Goal: Task Accomplishment & Management: Use online tool/utility

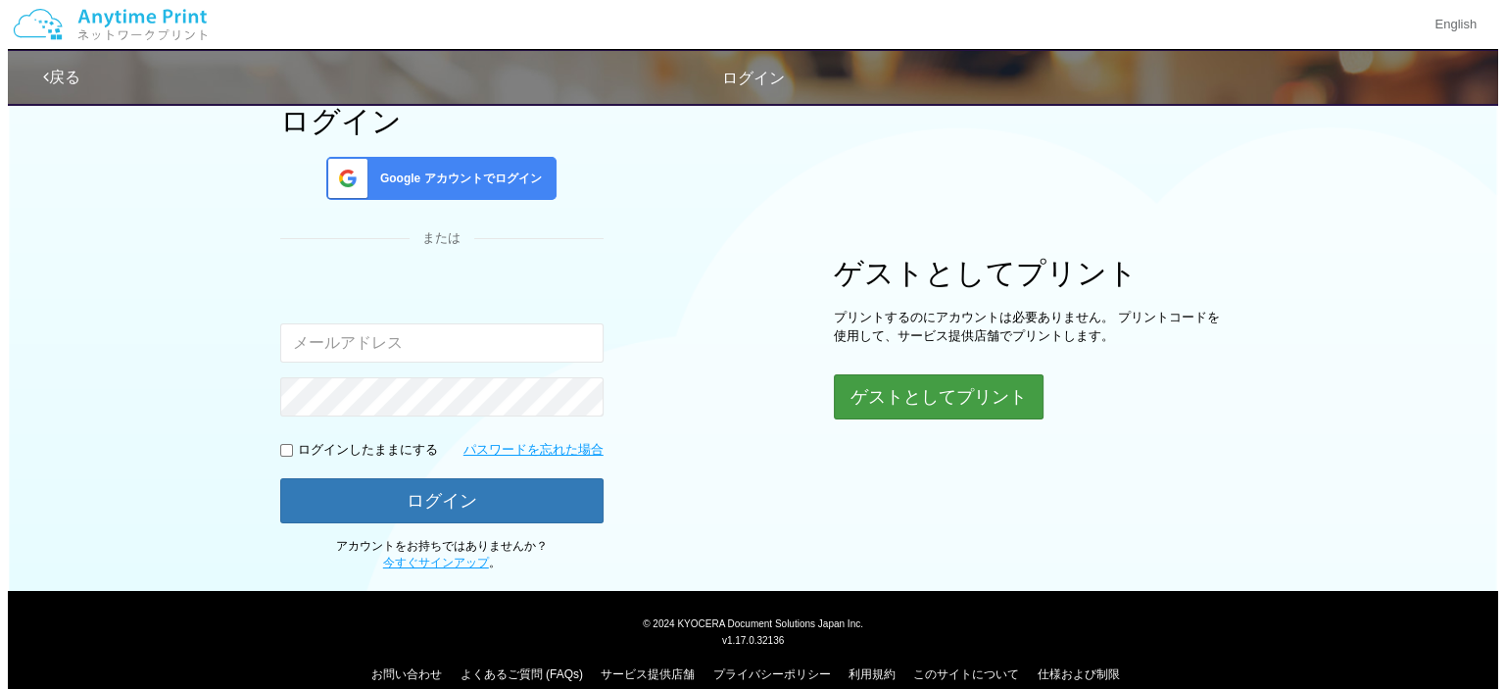
scroll to position [159, 0]
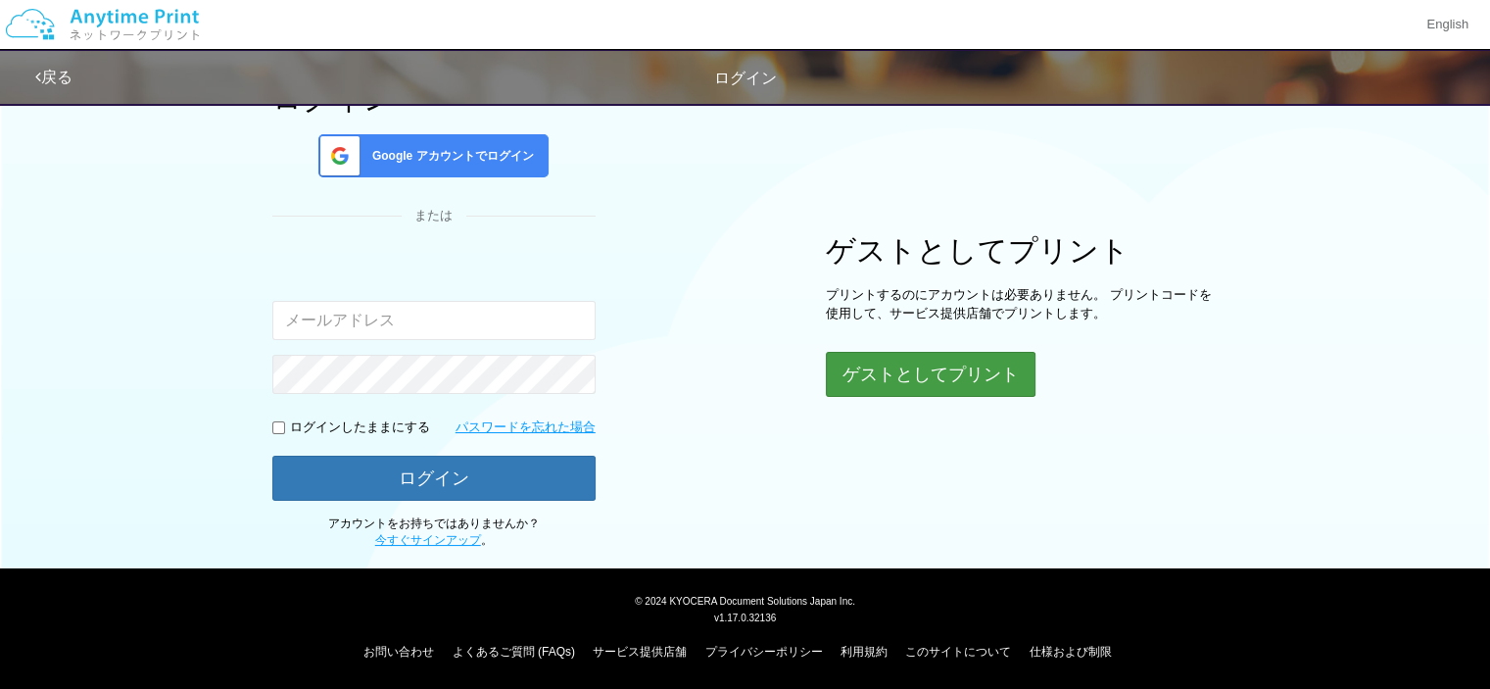
click at [928, 375] on button "ゲストとしてプリント" at bounding box center [931, 374] width 210 height 45
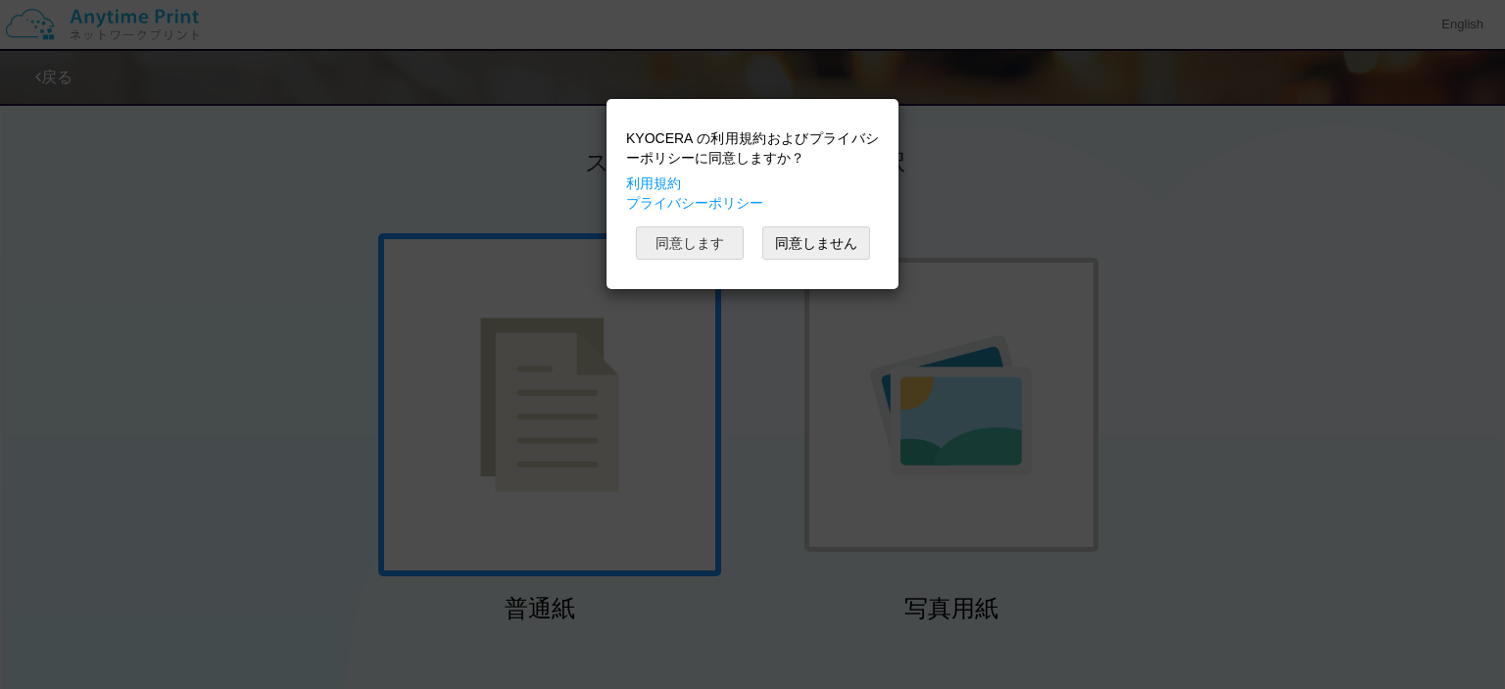
click at [700, 239] on button "同意します" at bounding box center [690, 242] width 108 height 33
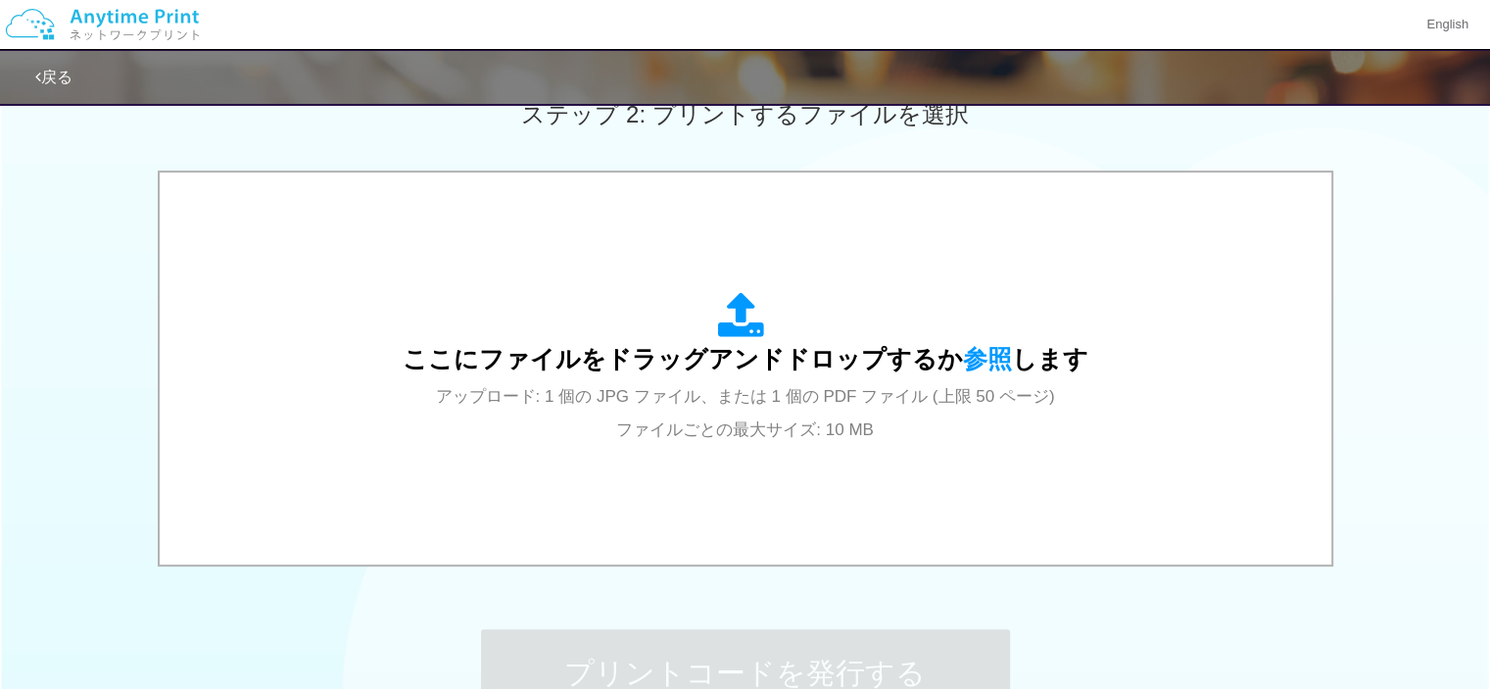
scroll to position [507, 0]
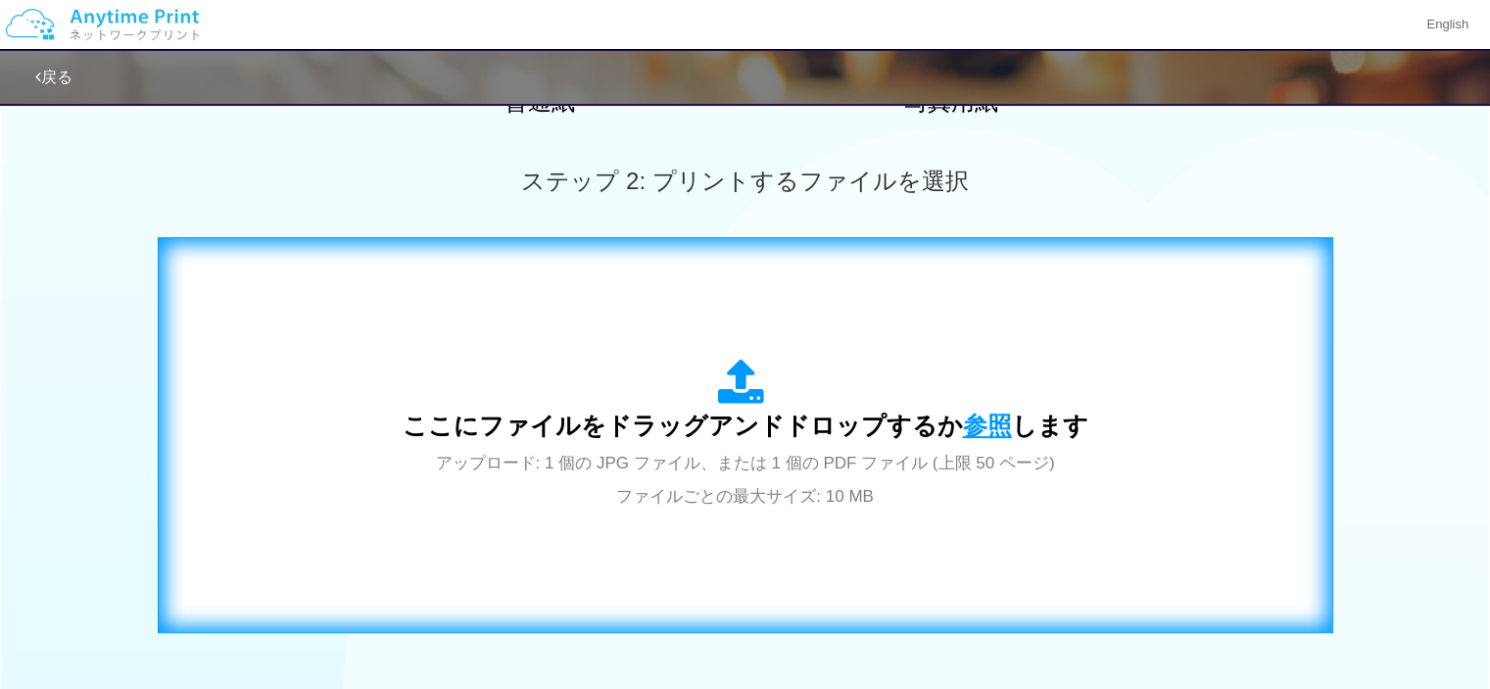
click at [968, 423] on span "参照" at bounding box center [987, 424] width 49 height 27
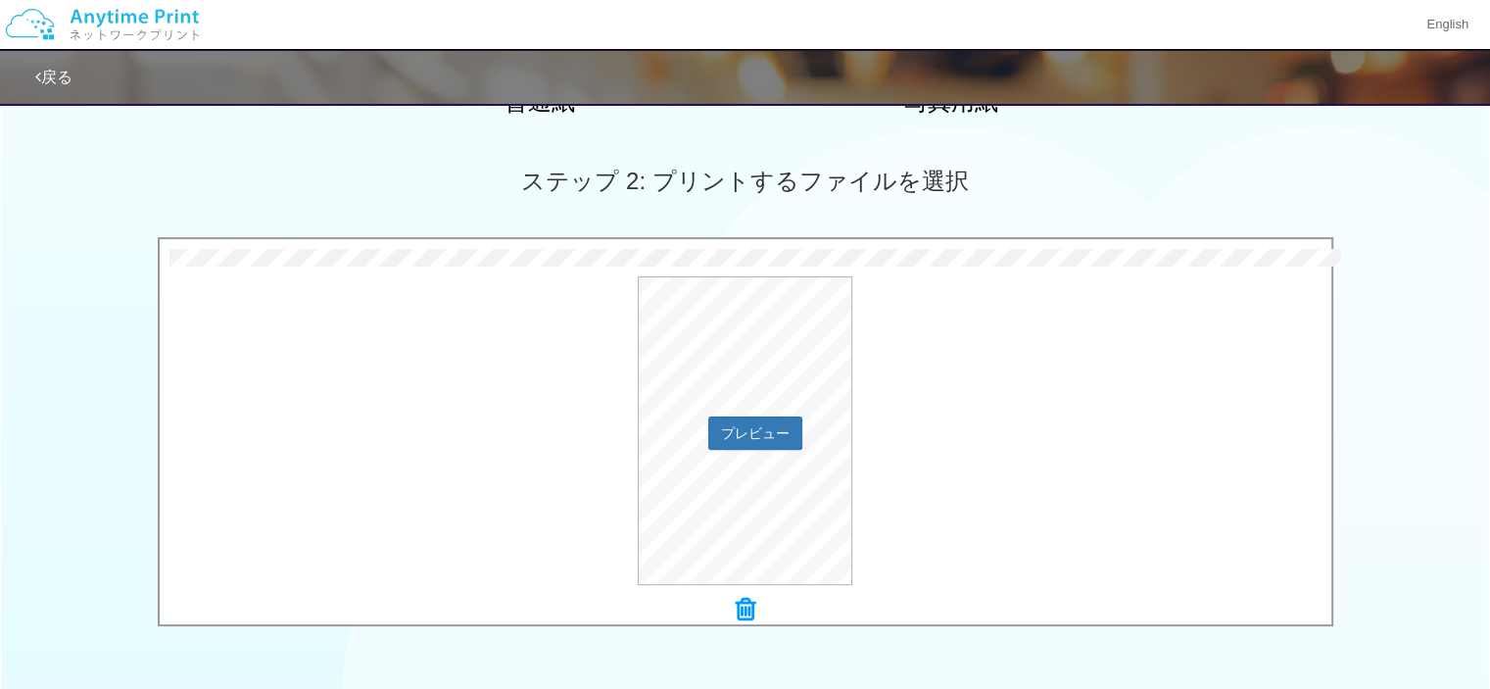
scroll to position [800, 0]
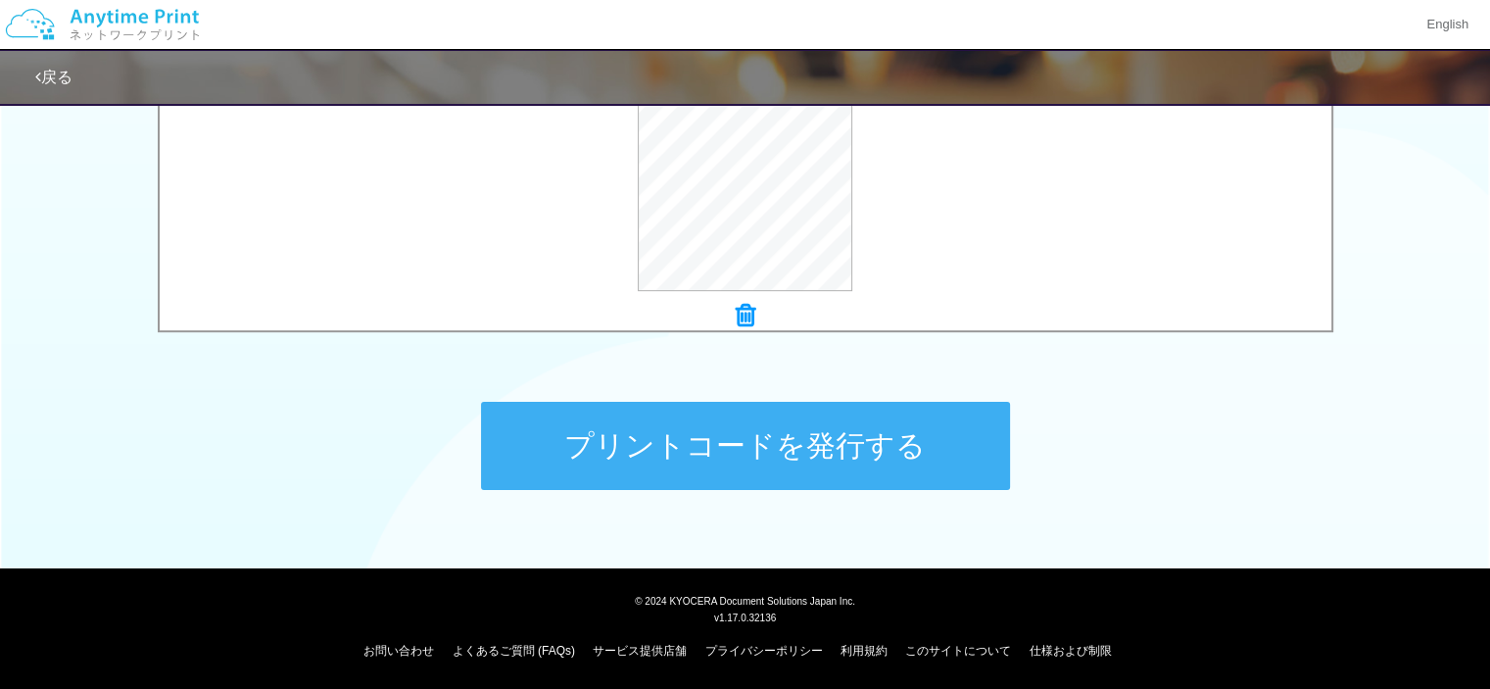
click at [806, 450] on button "プリントコードを発行する" at bounding box center [745, 446] width 529 height 88
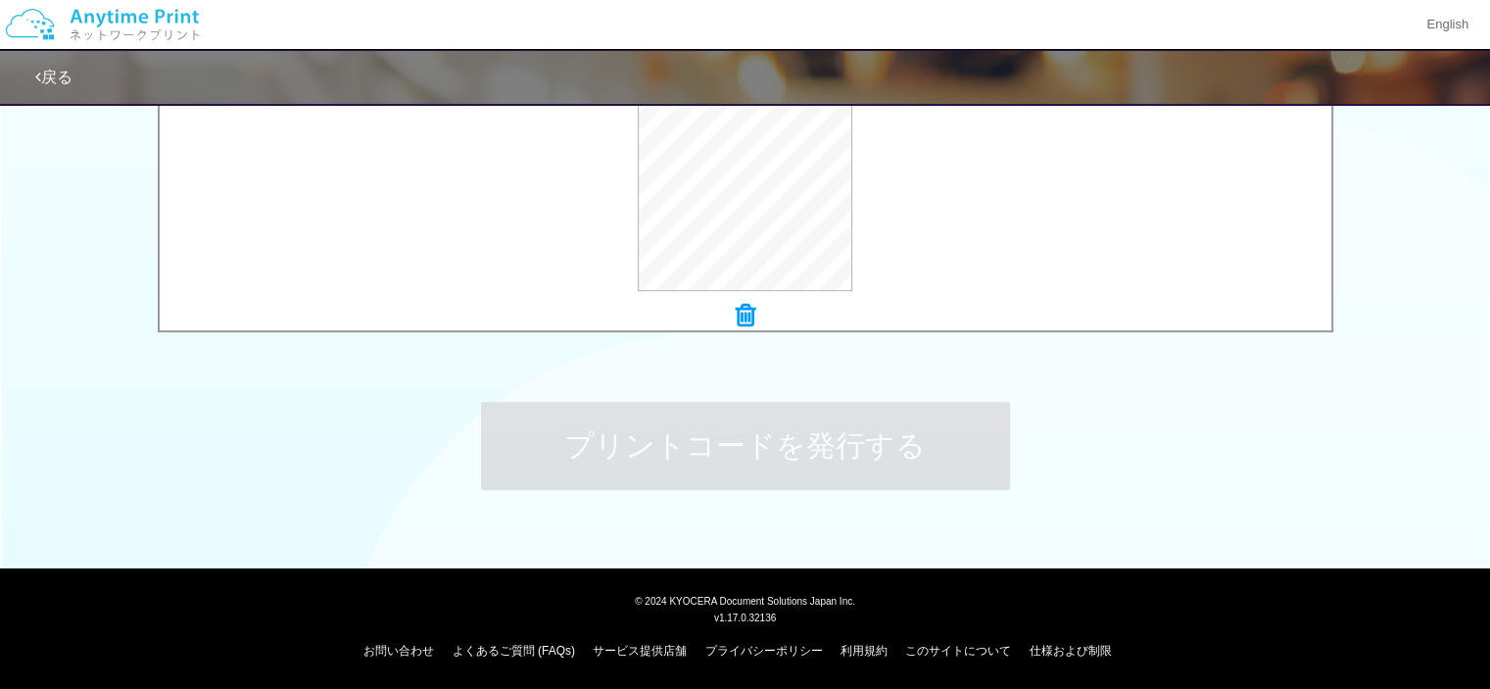
scroll to position [0, 0]
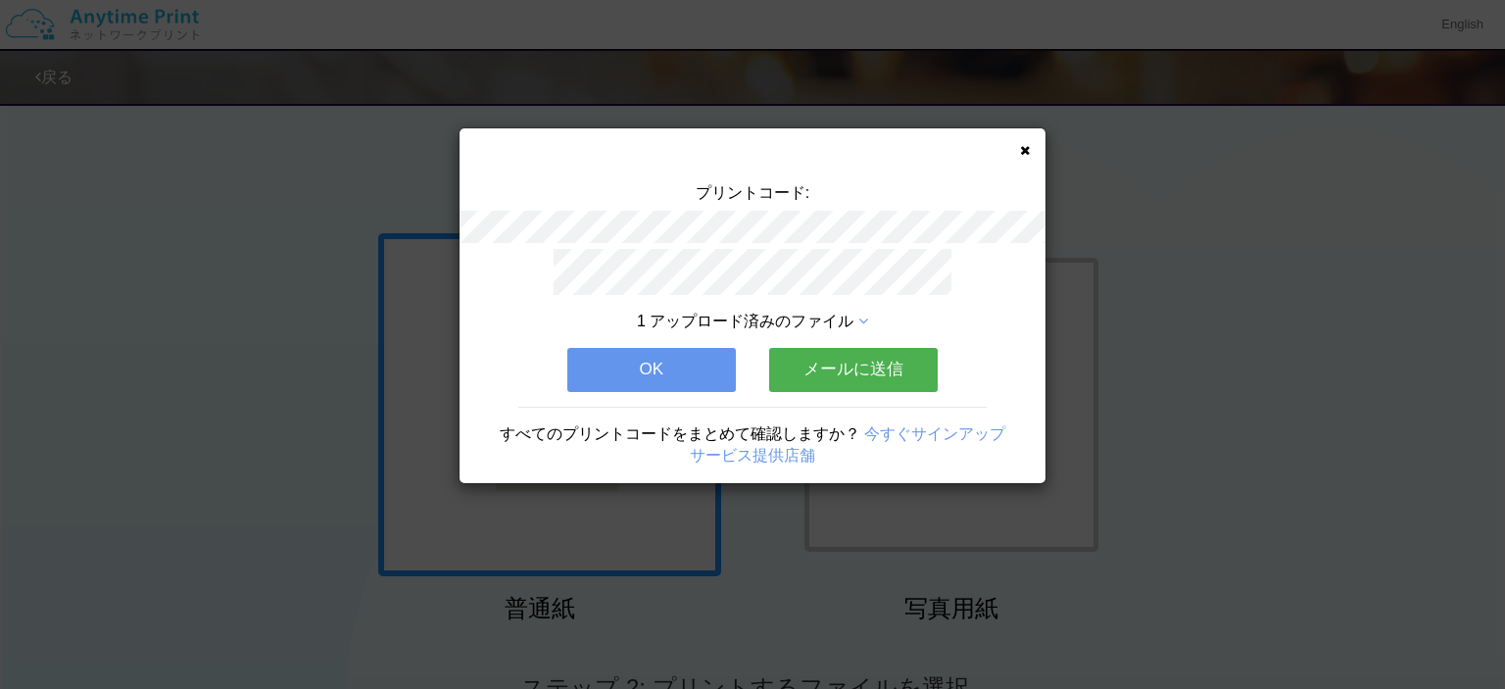
click at [828, 355] on button "メールに送信" at bounding box center [853, 369] width 169 height 43
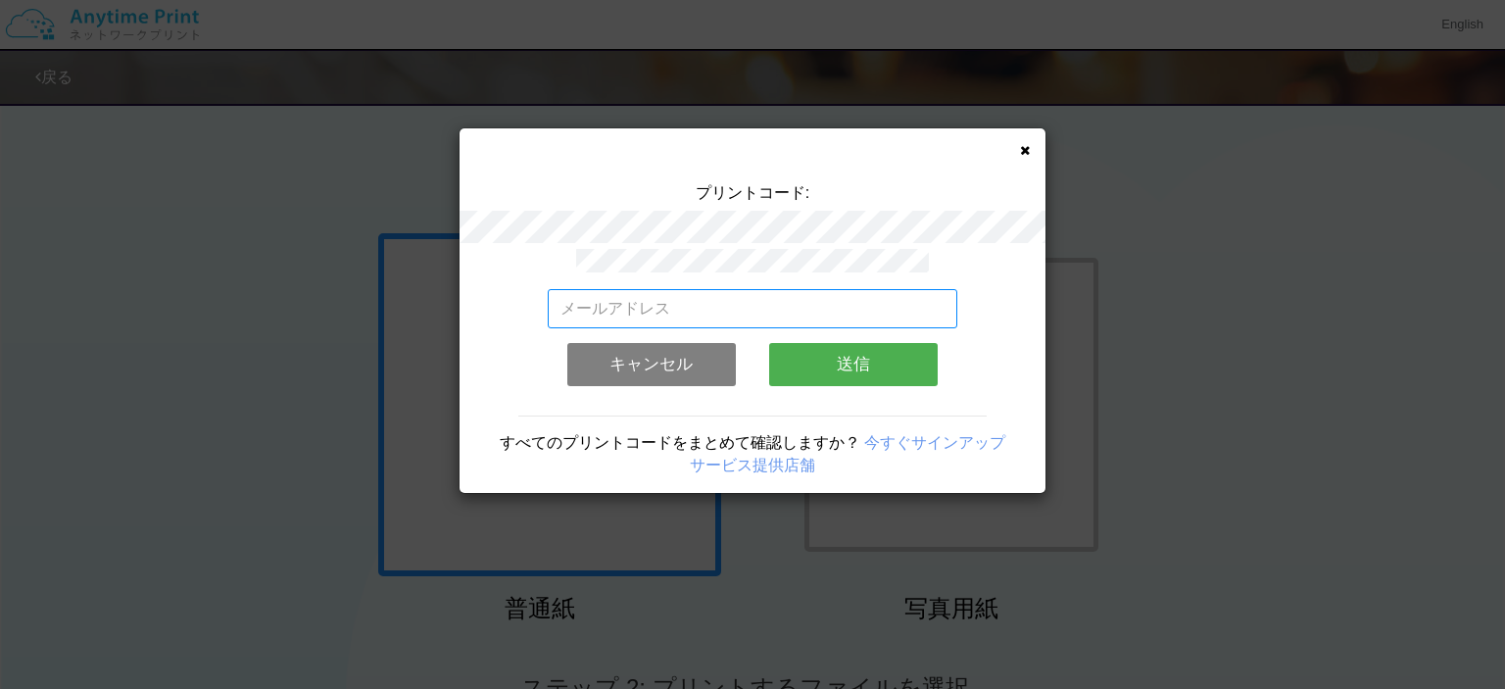
click at [666, 299] on input "email" at bounding box center [753, 308] width 411 height 39
type input "[EMAIL_ADDRESS][DOMAIN_NAME]"
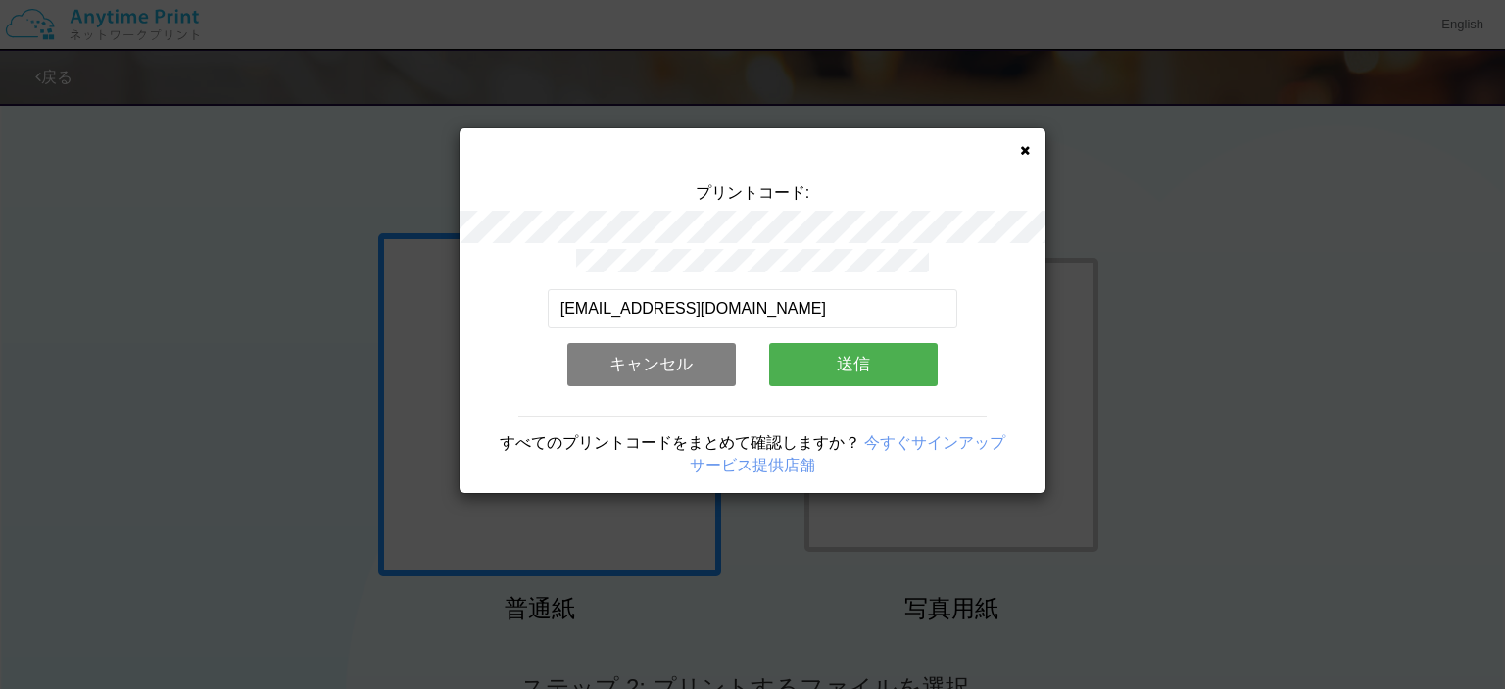
click at [837, 358] on button "送信" at bounding box center [853, 364] width 169 height 43
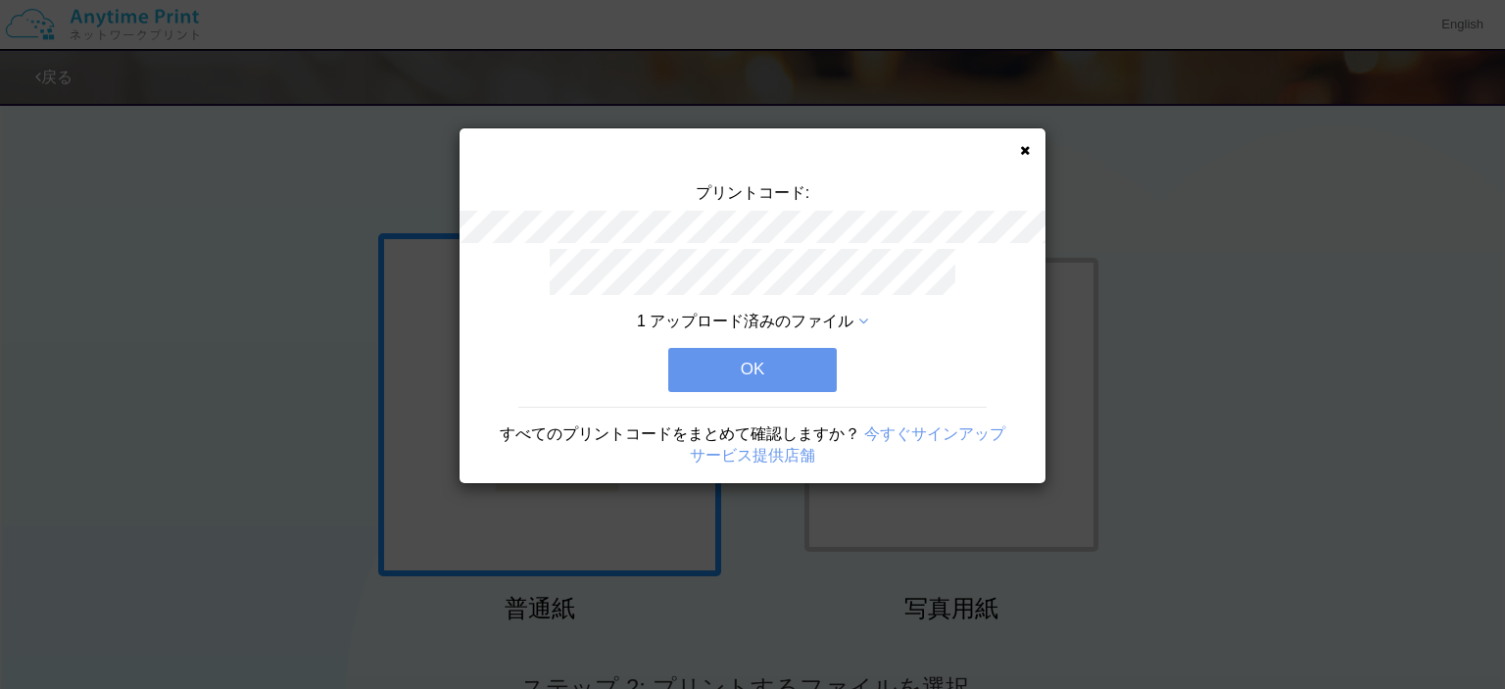
click at [792, 362] on button "OK" at bounding box center [752, 369] width 169 height 43
